Goal: Task Accomplishment & Management: Complete application form

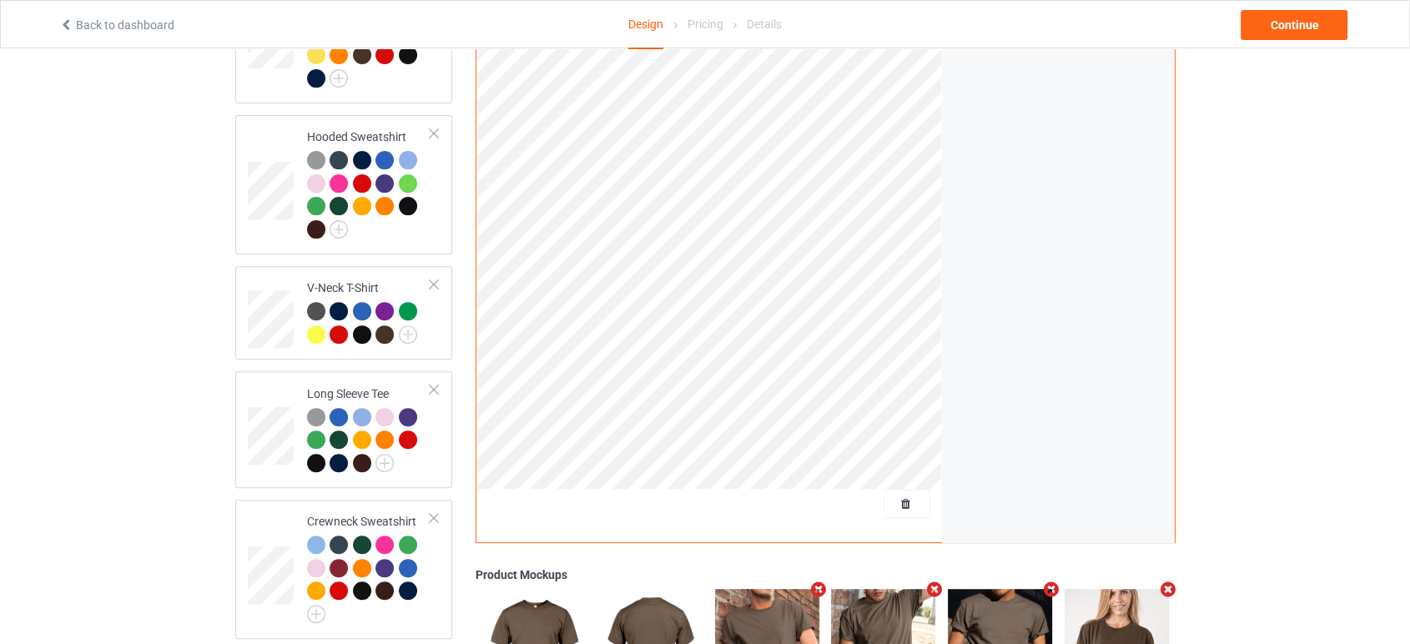
scroll to position [556, 0]
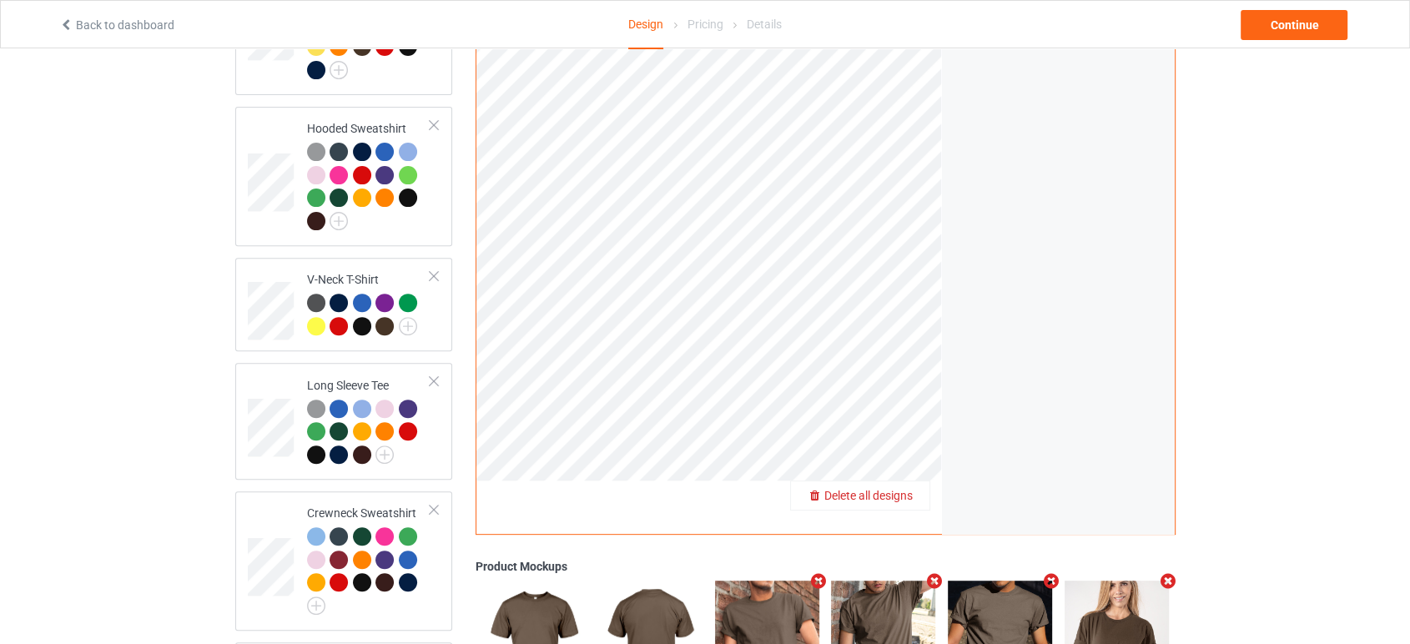
click at [899, 489] on span "Delete all designs" at bounding box center [868, 495] width 88 height 13
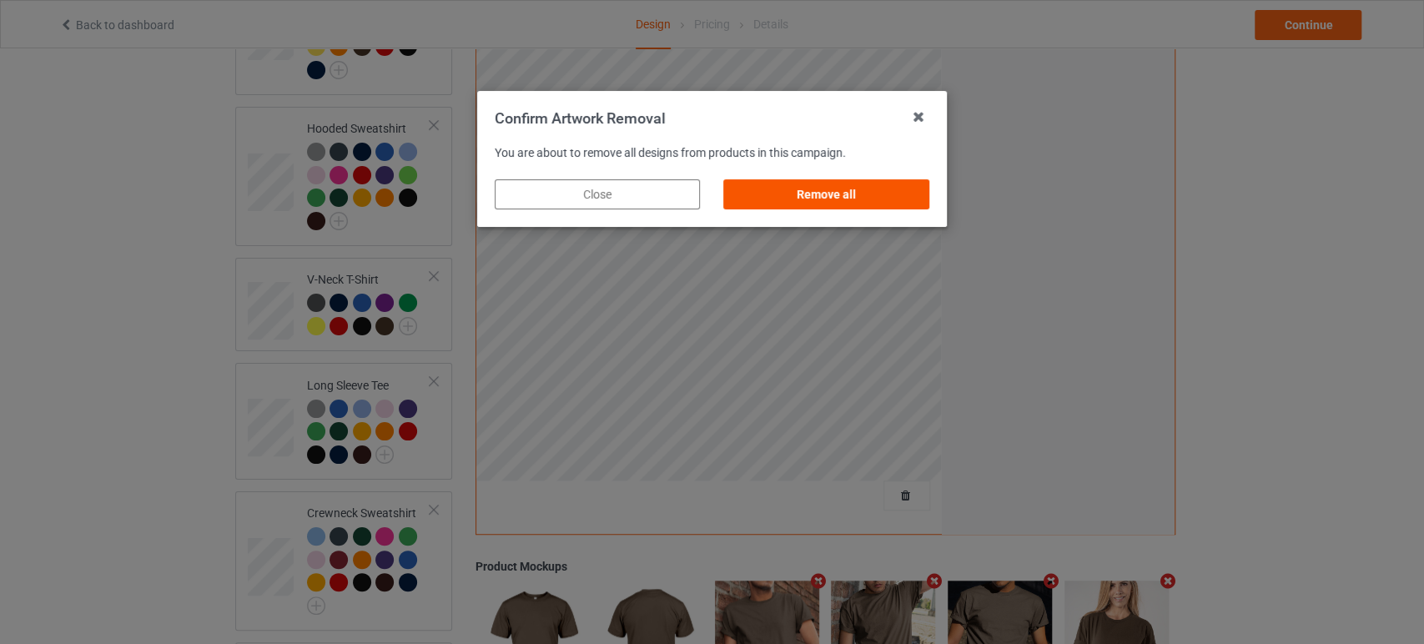
click at [848, 194] on div "Remove all" at bounding box center [826, 194] width 205 height 30
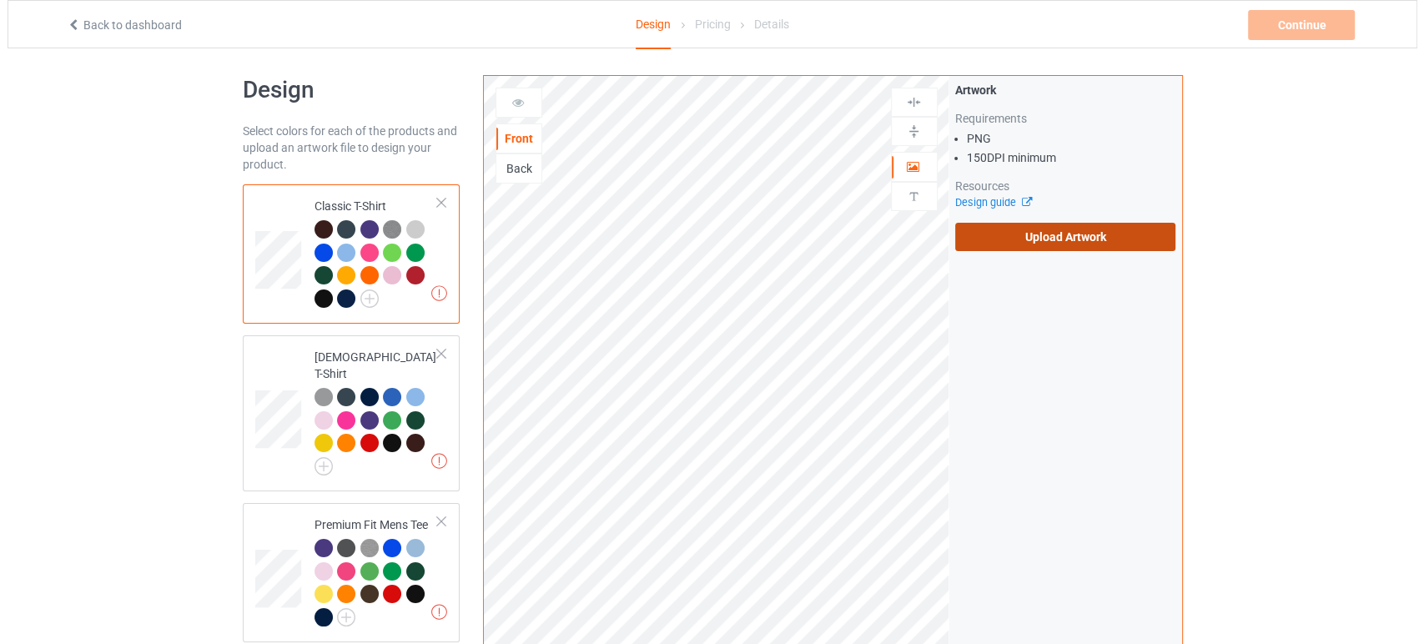
scroll to position [0, 0]
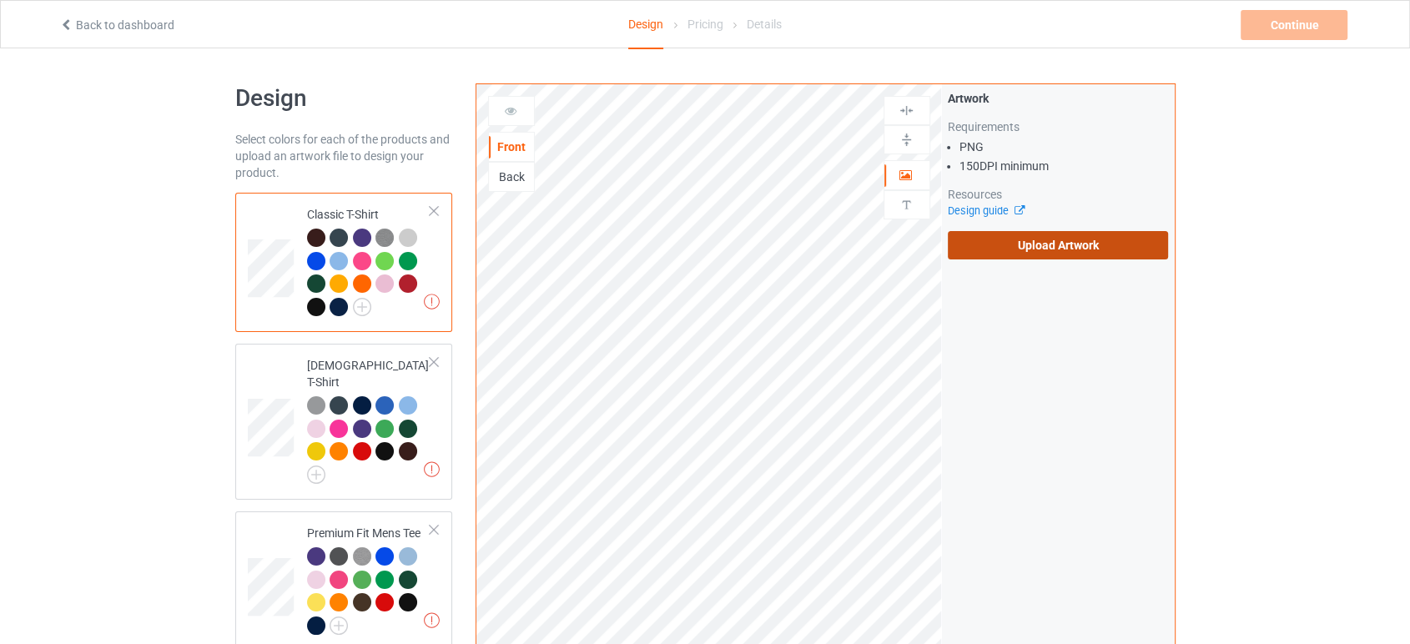
click at [958, 241] on label "Upload Artwork" at bounding box center [1058, 245] width 221 height 28
click at [0, 0] on input "Upload Artwork" at bounding box center [0, 0] width 0 height 0
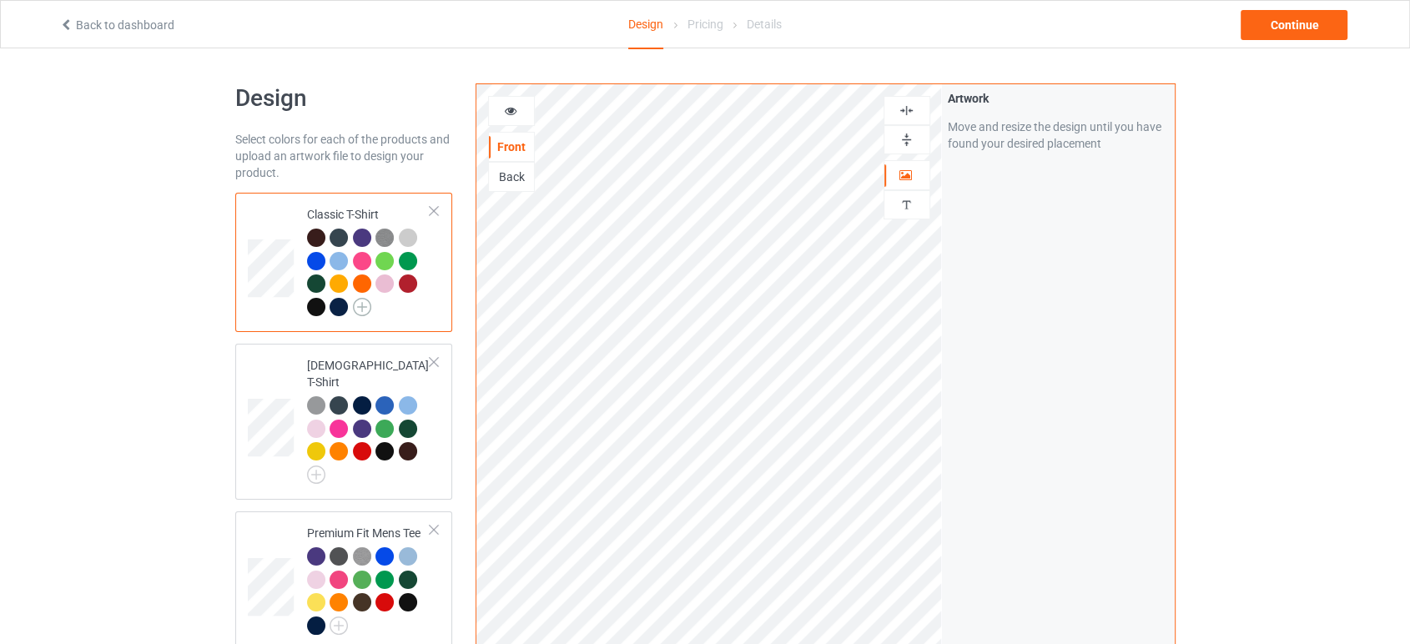
click at [362, 304] on img at bounding box center [362, 307] width 18 height 18
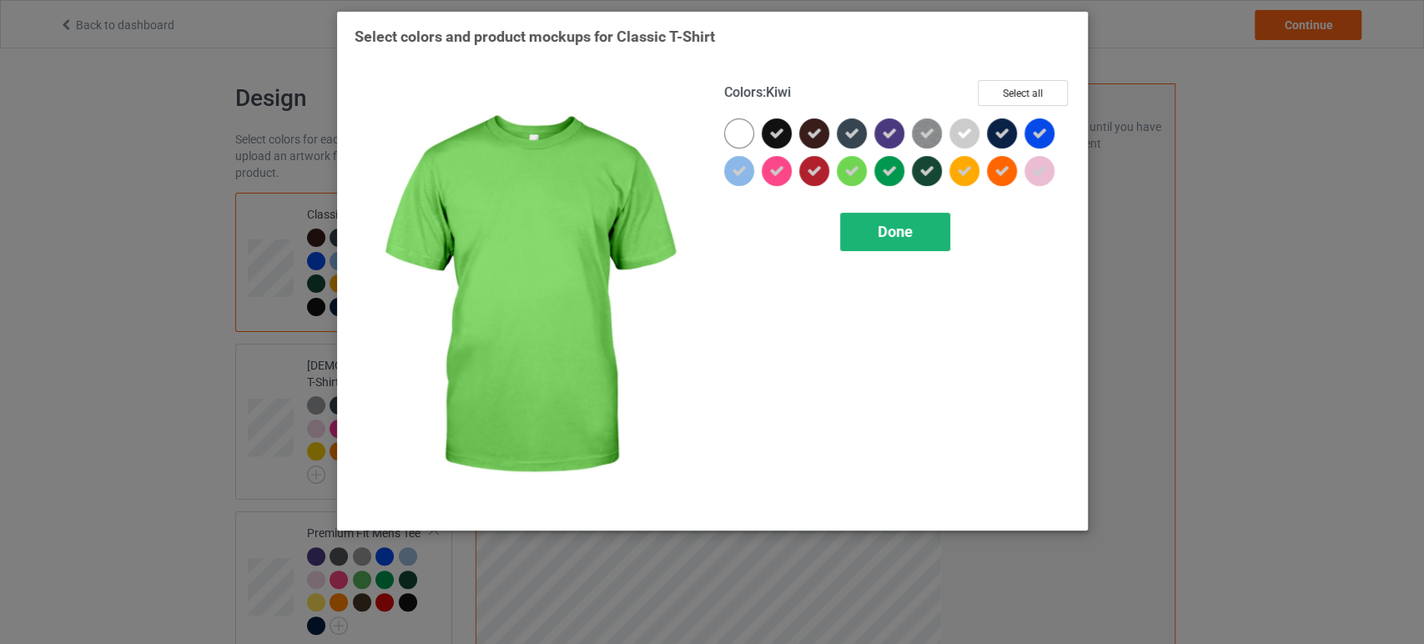
click at [888, 229] on span "Done" at bounding box center [894, 232] width 35 height 18
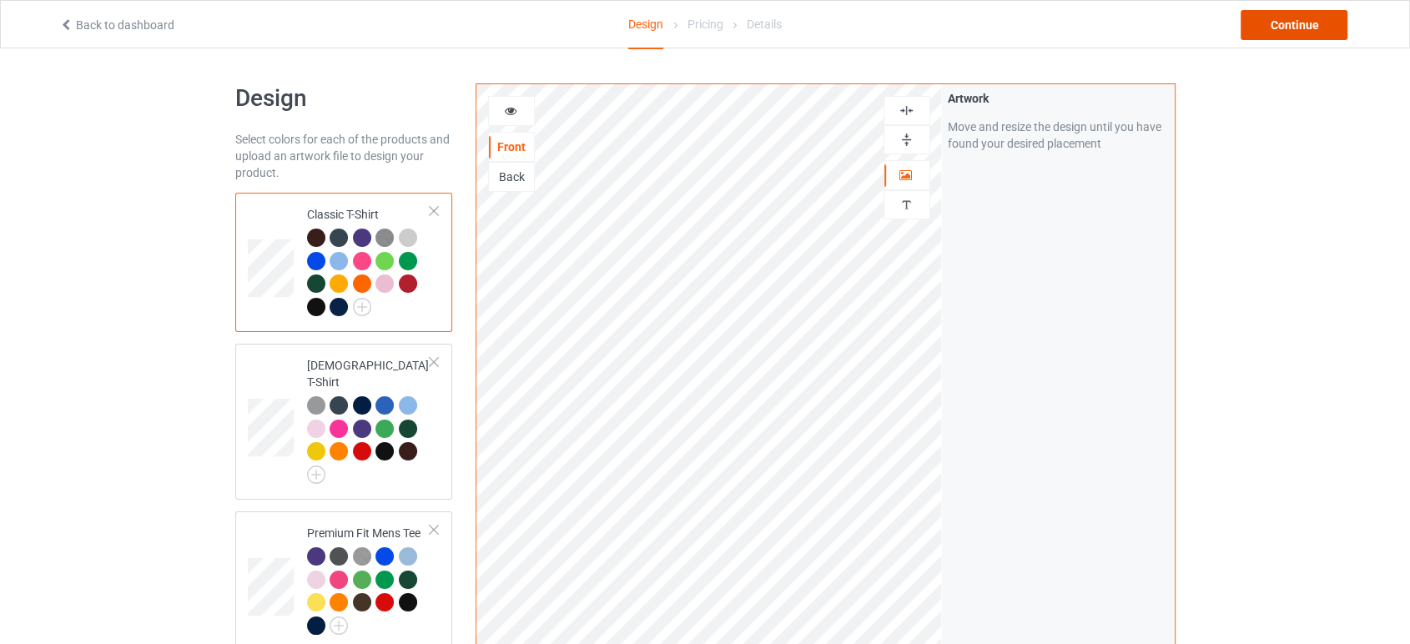
click at [1281, 31] on div "Continue" at bounding box center [1293, 25] width 107 height 30
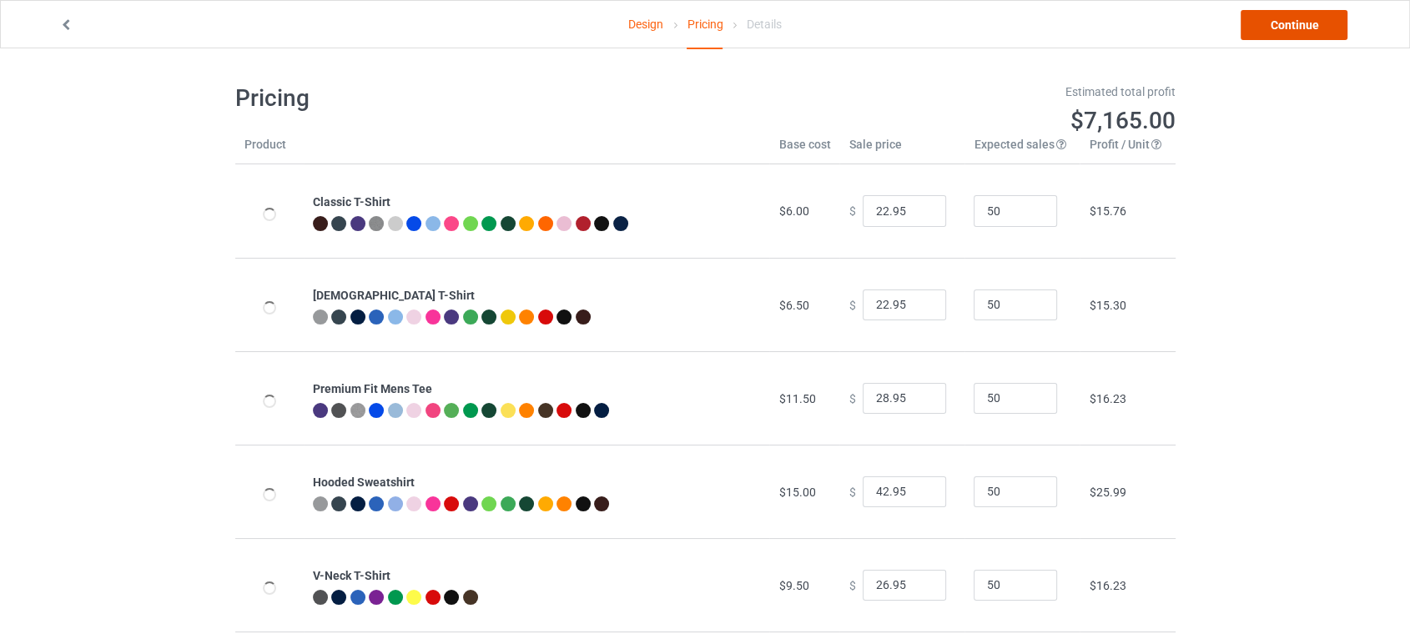
click at [1284, 18] on link "Continue" at bounding box center [1293, 25] width 107 height 30
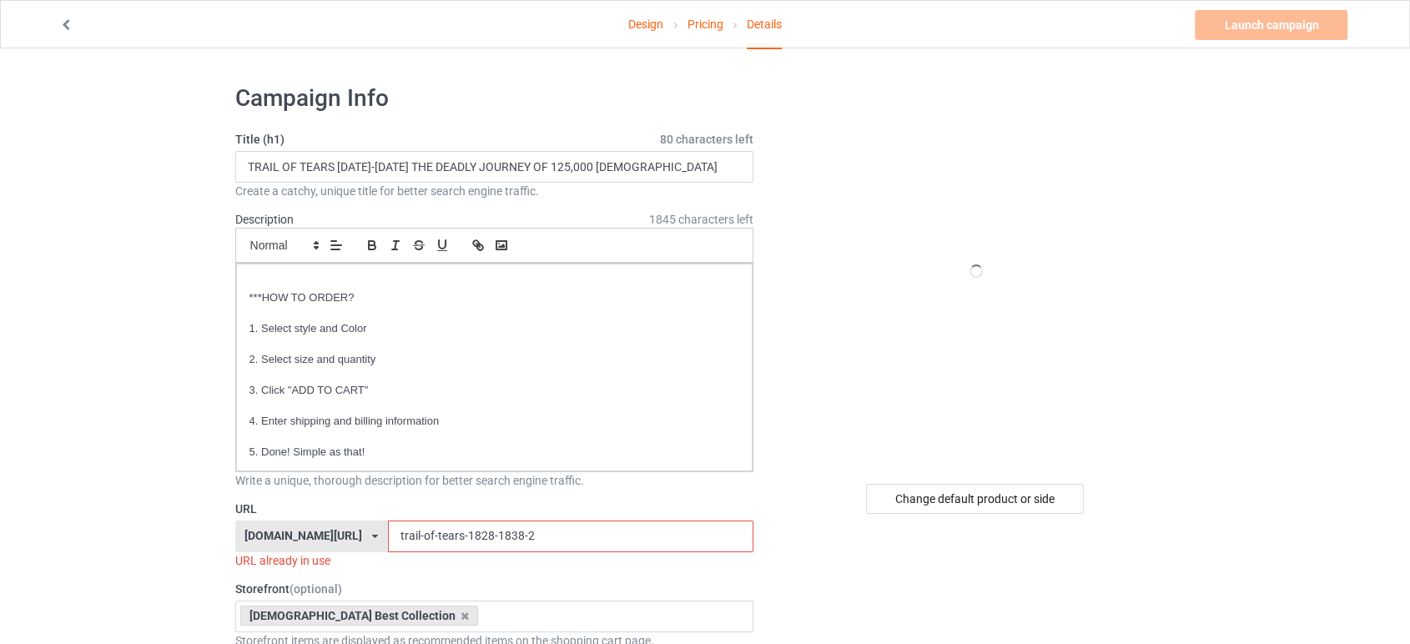
click at [558, 540] on input "trail-of-tears-1828-1838-2" at bounding box center [570, 536] width 365 height 32
click at [1002, 500] on div "Change default product or side" at bounding box center [975, 499] width 218 height 30
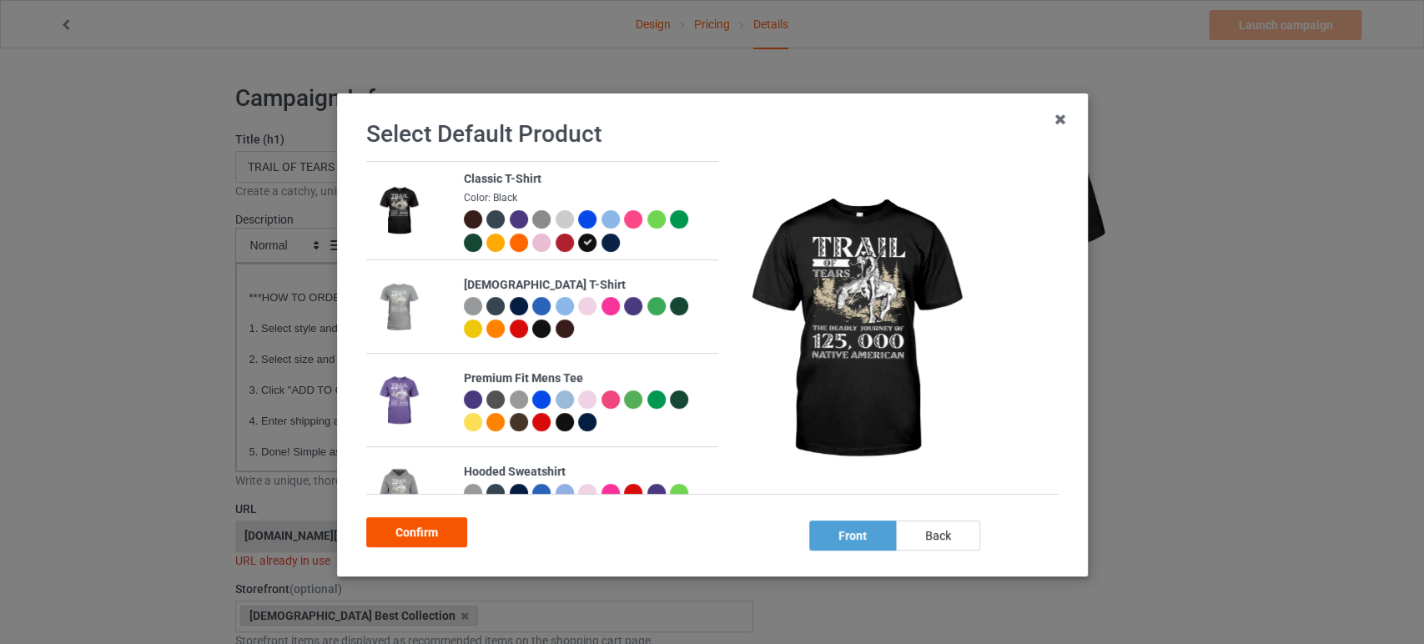
click at [427, 530] on div "Confirm" at bounding box center [416, 532] width 101 height 30
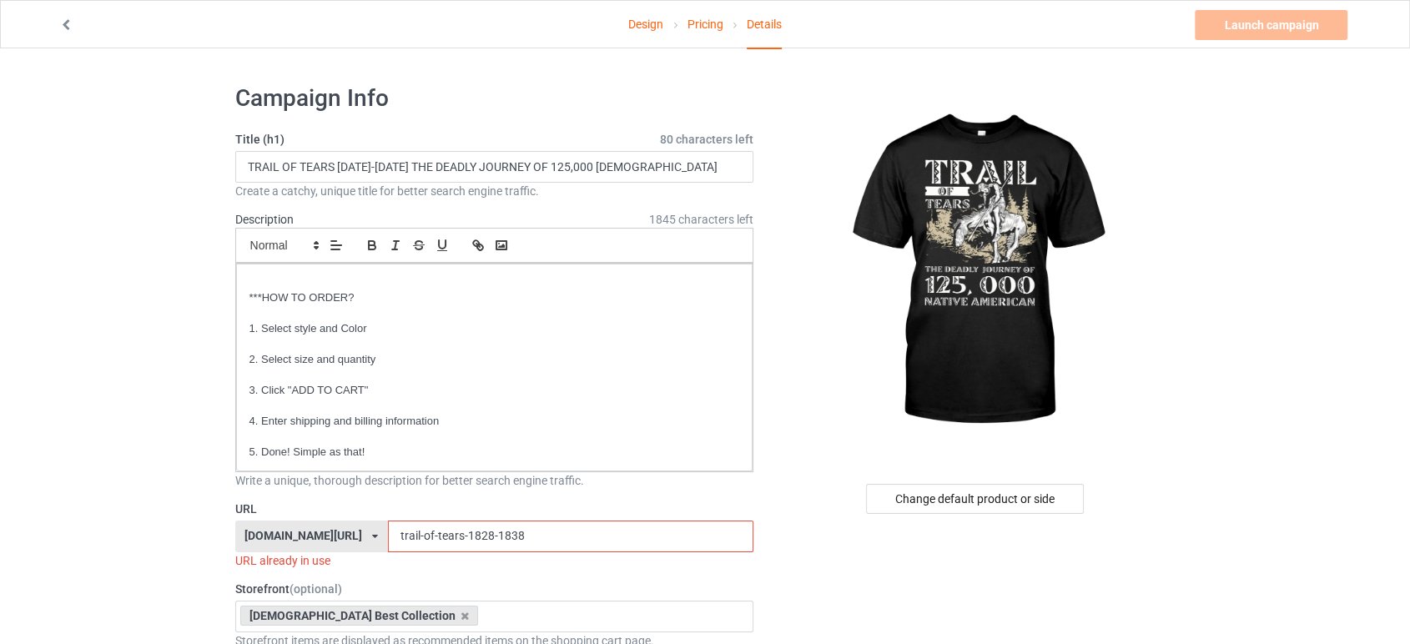
click at [550, 534] on input "trail-of-tears-1828-1838" at bounding box center [570, 536] width 365 height 32
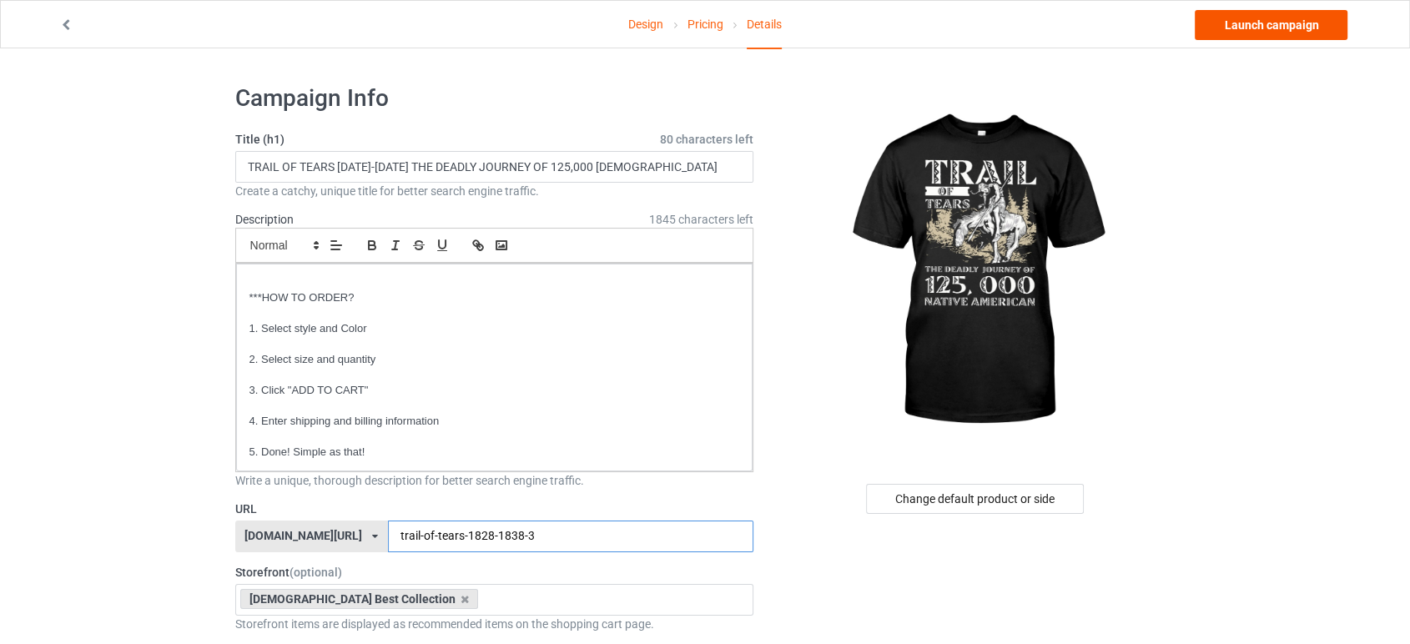
type input "trail-of-tears-1828-1838-3"
click at [1206, 22] on link "Launch campaign" at bounding box center [1270, 25] width 153 height 30
